Goal: Task Accomplishment & Management: Complete application form

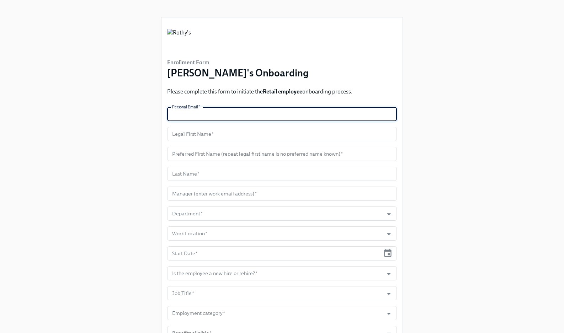
click at [215, 113] on input "text" at bounding box center [282, 114] width 230 height 14
paste input "[EMAIL_ADDRESS][DOMAIN_NAME]"
type input "[EMAIL_ADDRESS][DOMAIN_NAME]"
click at [232, 138] on input "text" at bounding box center [282, 134] width 230 height 14
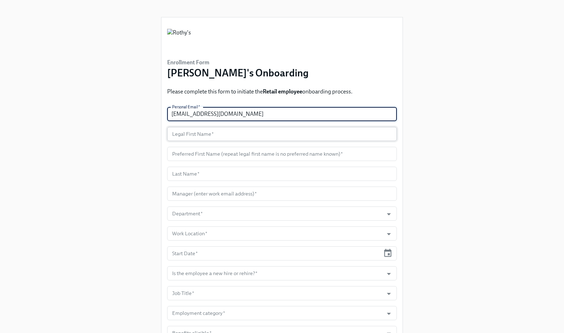
paste input "[PERSON_NAME]"
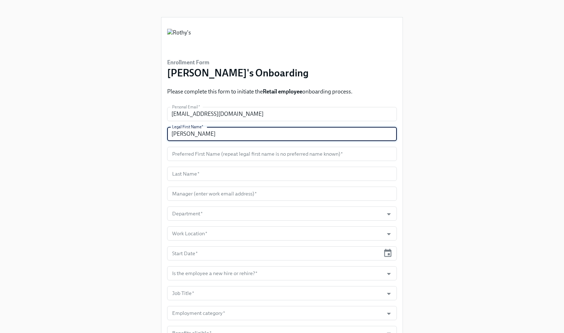
type input "[PERSON_NAME]"
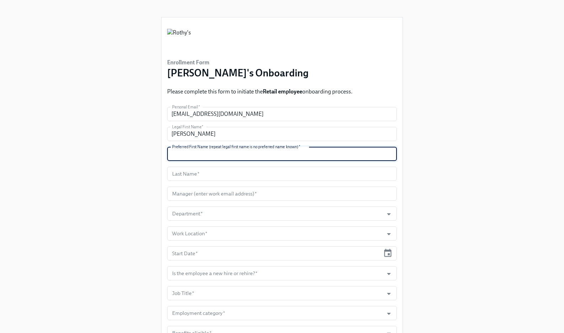
click at [214, 155] on input "text" at bounding box center [282, 154] width 230 height 14
paste input "[PERSON_NAME]"
type input "[PERSON_NAME]"
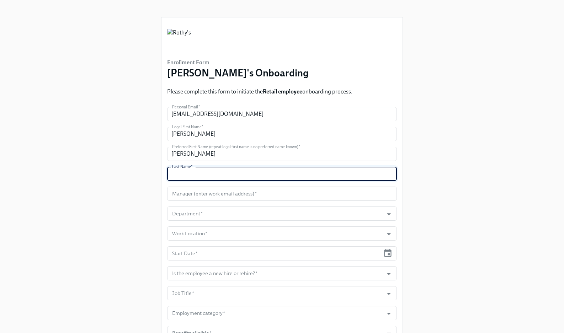
click at [211, 169] on input "text" at bounding box center [282, 174] width 230 height 14
paste input "[PERSON_NAME]"
type input "[PERSON_NAME]"
click at [303, 193] on input "text" at bounding box center [282, 194] width 230 height 14
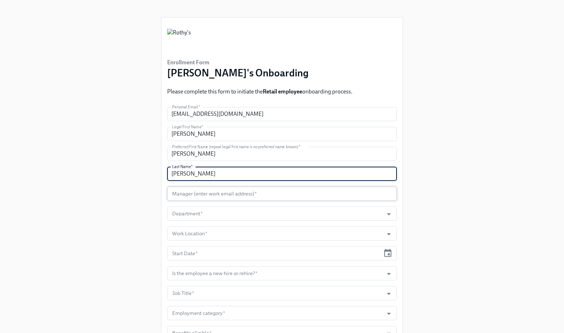
paste input "[EMAIL_ADDRESS][DOMAIN_NAME]"
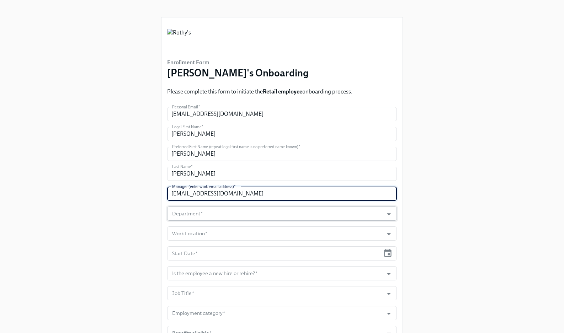
type input "[EMAIL_ADDRESS][DOMAIN_NAME]"
click at [290, 208] on input "Department   *" at bounding box center [275, 214] width 209 height 14
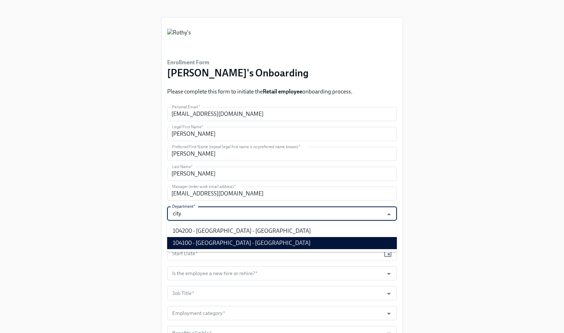
click at [289, 243] on li "104100 - [GEOGRAPHIC_DATA] - [GEOGRAPHIC_DATA]" at bounding box center [282, 243] width 230 height 12
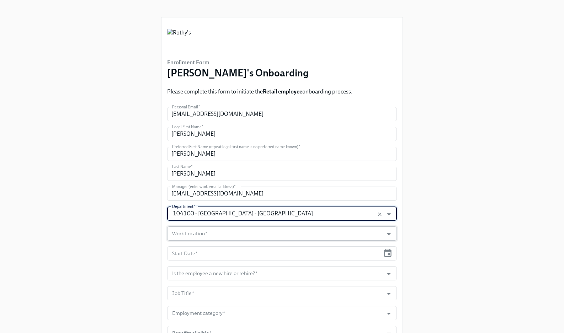
type input "104100 - [GEOGRAPHIC_DATA] - [GEOGRAPHIC_DATA]"
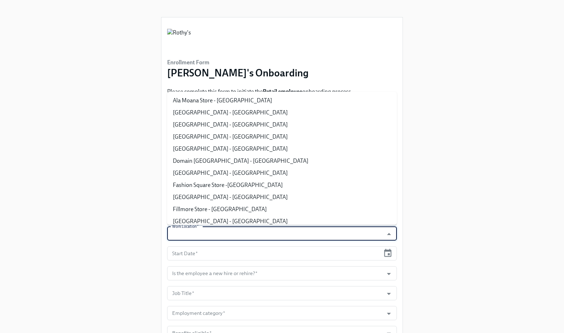
click at [270, 238] on input "Work Location   *" at bounding box center [275, 234] width 209 height 14
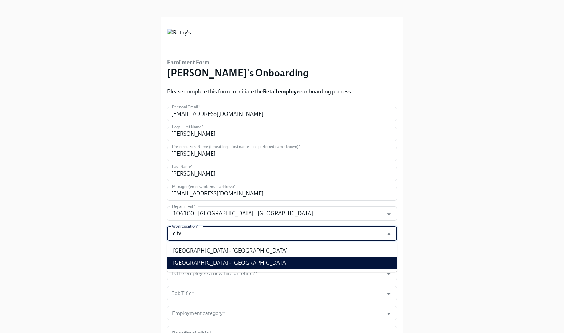
click at [266, 264] on li "[GEOGRAPHIC_DATA] - [GEOGRAPHIC_DATA]" at bounding box center [282, 263] width 230 height 12
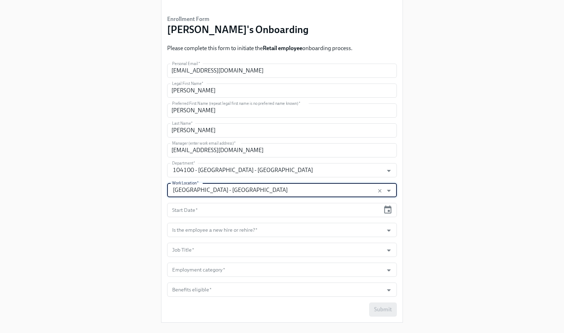
scroll to position [56, 0]
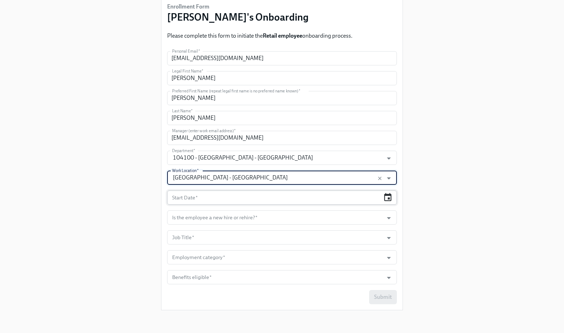
type input "[GEOGRAPHIC_DATA] - [GEOGRAPHIC_DATA]"
click at [387, 197] on icon "button" at bounding box center [388, 198] width 10 height 10
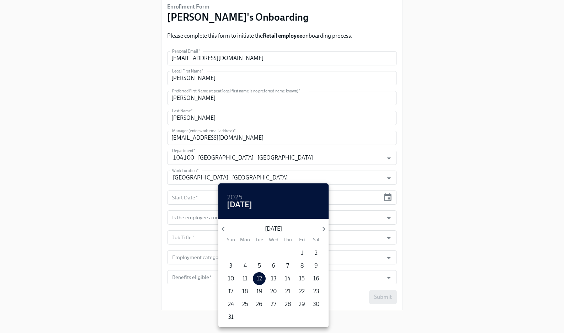
click at [287, 292] on p "21" at bounding box center [287, 292] width 5 height 8
type input "[DATE]"
click at [401, 223] on div at bounding box center [282, 166] width 564 height 333
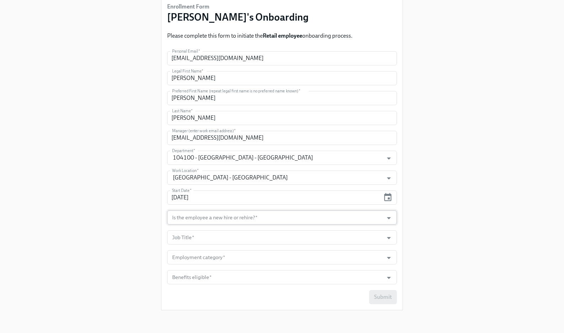
click at [367, 220] on input "Is the employee a new hire or rehire?   *" at bounding box center [275, 218] width 209 height 14
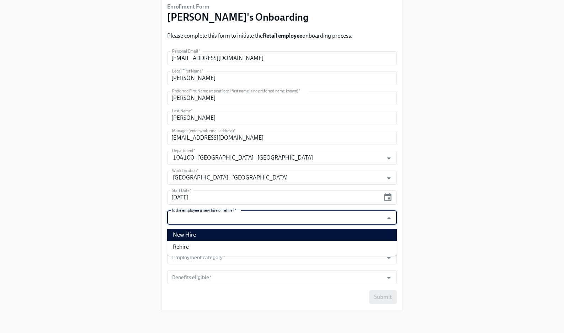
click at [346, 239] on li "New Hire" at bounding box center [282, 235] width 230 height 12
type input "New Hire"
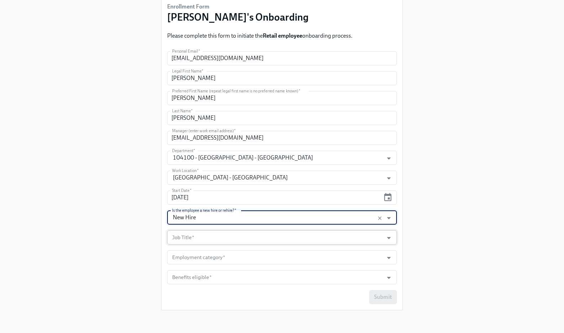
click at [342, 240] on input "Job Title   *" at bounding box center [275, 237] width 209 height 14
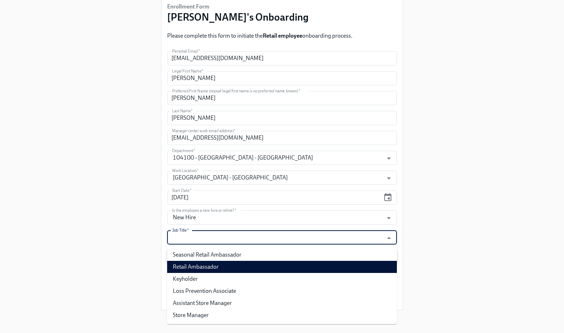
click at [331, 264] on li "Retail Ambassador" at bounding box center [282, 267] width 230 height 12
type input "Retail Ambassador"
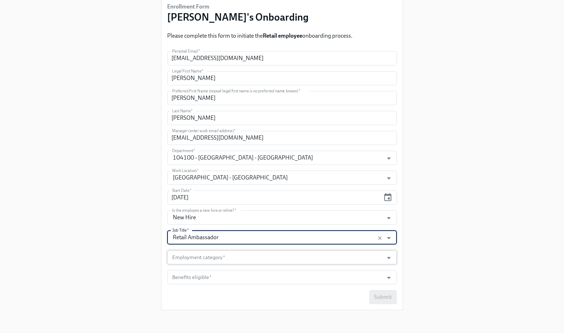
drag, startPoint x: 327, startPoint y: 251, endPoint x: 324, endPoint y: 260, distance: 10.1
click at [327, 251] on input "Employment category   *" at bounding box center [275, 257] width 209 height 14
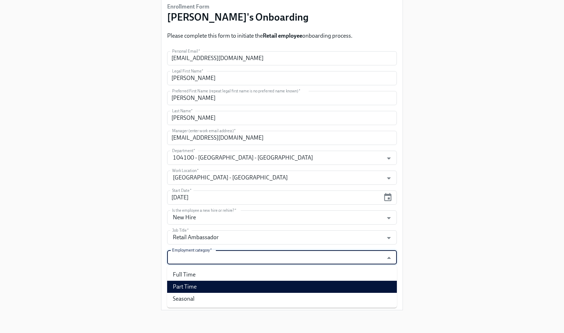
click at [308, 292] on li "Part Time" at bounding box center [282, 287] width 230 height 12
type input "Part Time"
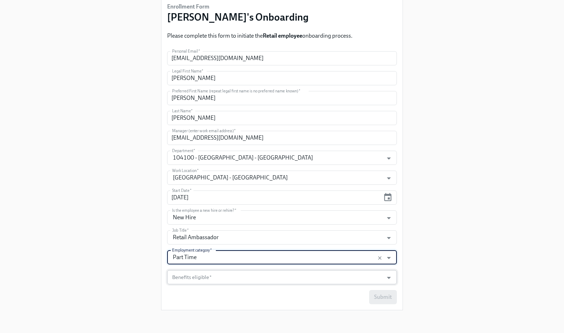
drag, startPoint x: 302, startPoint y: 275, endPoint x: 302, endPoint y: 283, distance: 7.8
click at [302, 276] on input "Benefits eligible   *" at bounding box center [275, 277] width 209 height 14
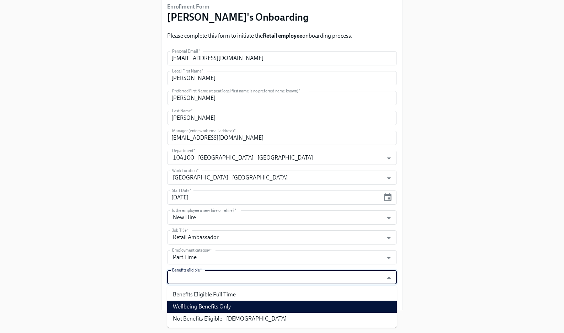
click at [296, 304] on li "Wellbeing Benefits Only" at bounding box center [282, 307] width 230 height 12
type input "Wellbeing Benefits Only"
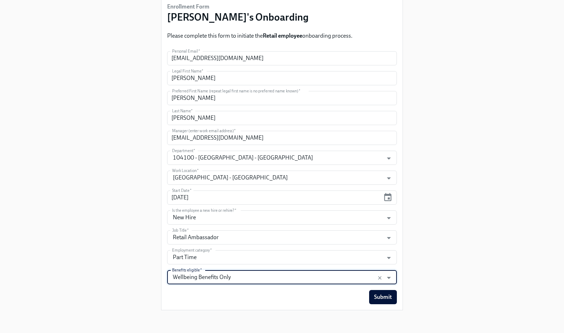
click at [377, 298] on span "Submit" at bounding box center [383, 297] width 18 height 7
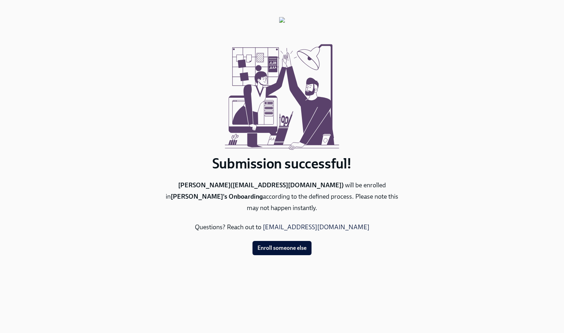
scroll to position [0, 0]
click at [276, 242] on button "Enroll someone else" at bounding box center [282, 248] width 59 height 14
